Goal: Transaction & Acquisition: Purchase product/service

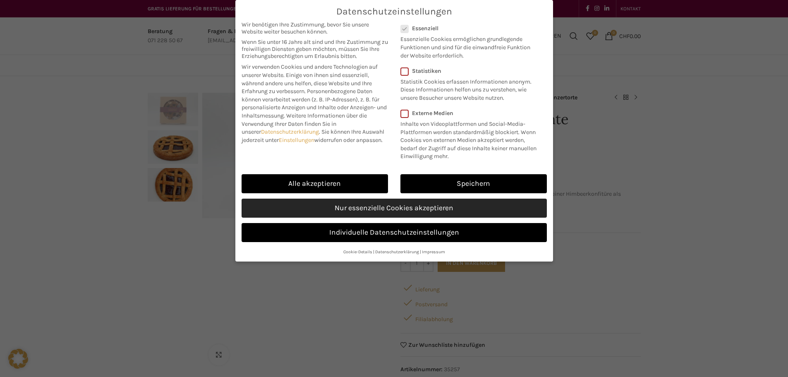
click at [391, 216] on link "Nur essenzielle Cookies akzeptieren" at bounding box center [394, 208] width 305 height 19
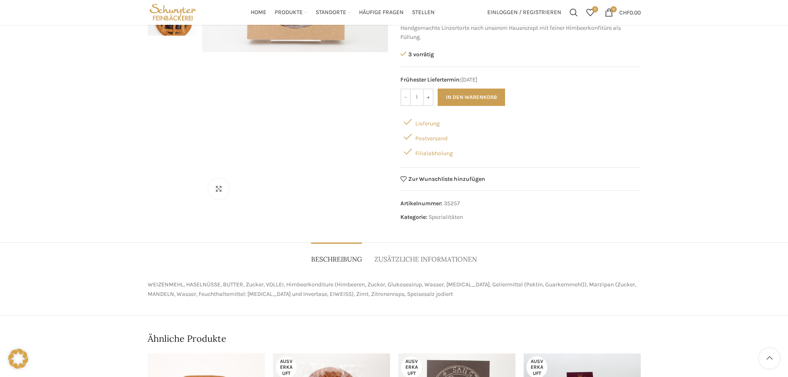
scroll to position [166, 0]
click at [406, 262] on span "Zusätzliche Informationen" at bounding box center [425, 259] width 103 height 9
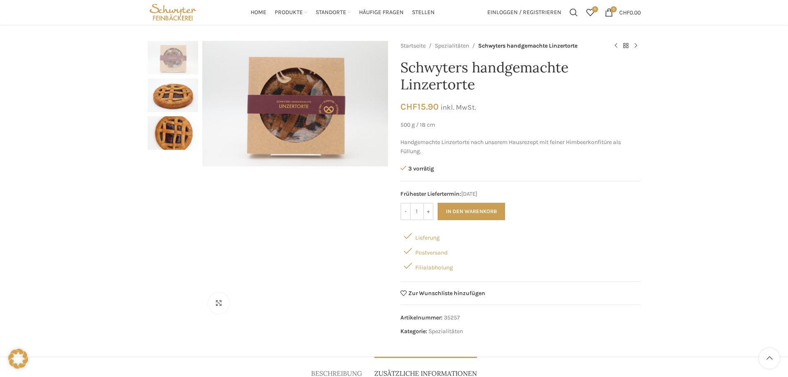
scroll to position [0, 0]
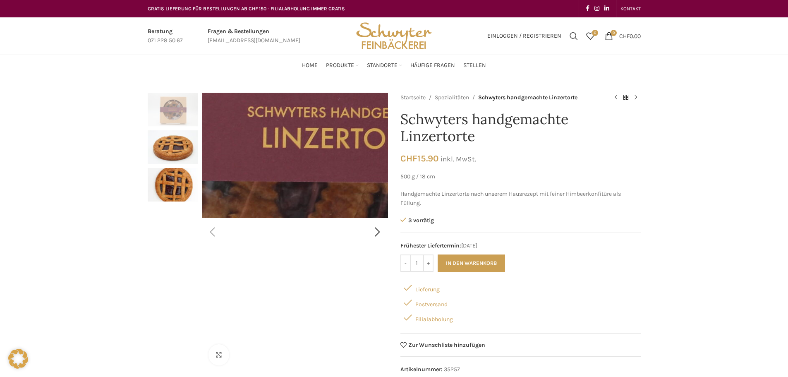
click at [293, 163] on img "1 / 3" at bounding box center [353, 123] width 1059 height 716
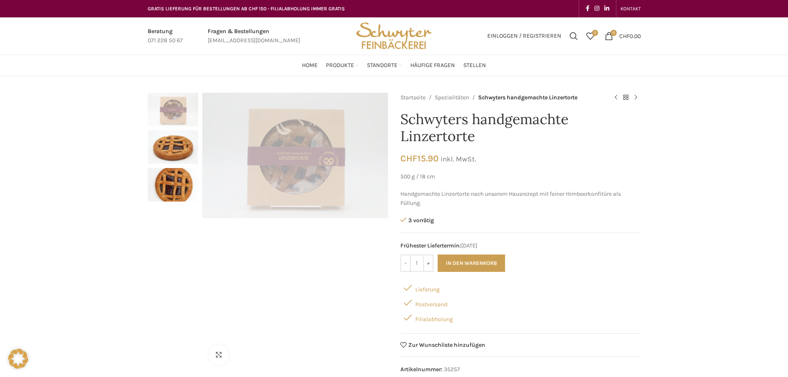
click at [177, 145] on img "2 / 3" at bounding box center [173, 147] width 50 height 34
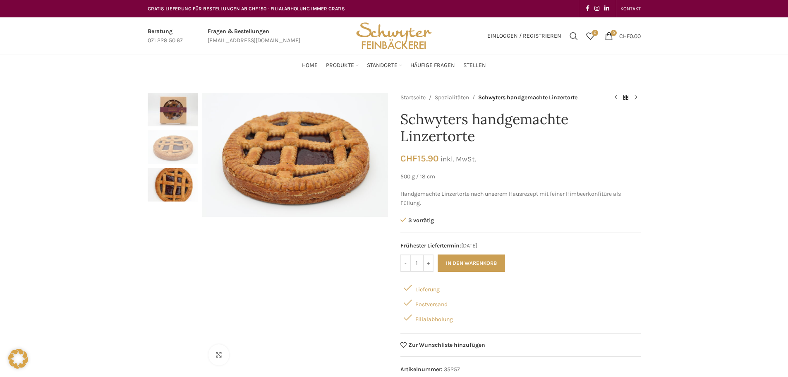
click at [175, 120] on img "1 / 3" at bounding box center [173, 110] width 50 height 34
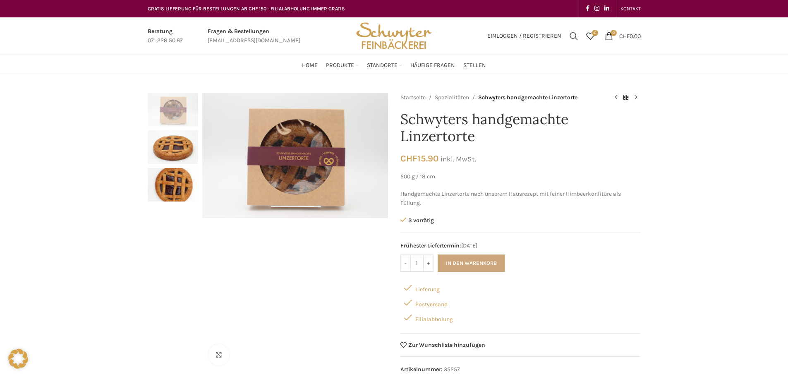
click at [466, 259] on button "In den Warenkorb" at bounding box center [471, 262] width 67 height 17
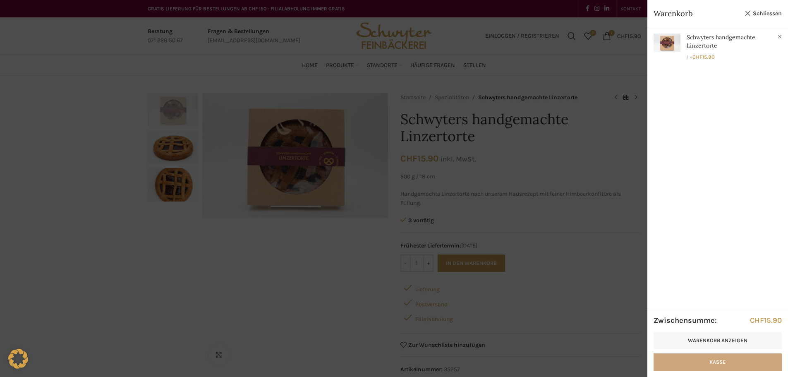
click at [743, 357] on link "Kasse" at bounding box center [718, 361] width 128 height 17
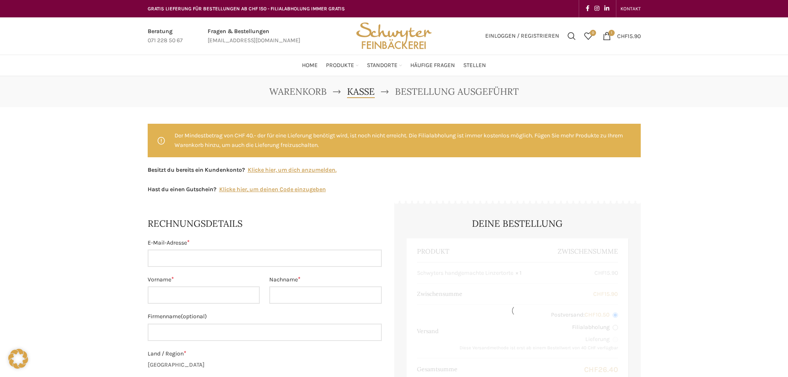
select select "SG"
